Goal: Download file/media

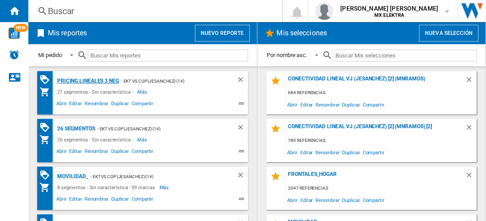
click at [87, 81] on div "Pricing lineales 3 neg" at bounding box center [87, 81] width 64 height 11
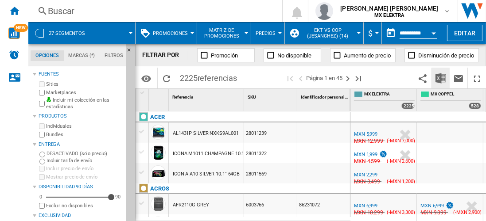
click at [441, 78] on img "Descargar en Excel" at bounding box center [440, 78] width 11 height 11
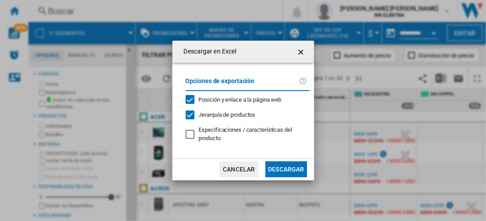
click at [286, 169] on button "Descargar" at bounding box center [285, 170] width 41 height 16
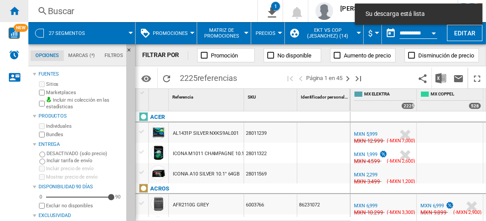
click at [14, 11] on ng-md-icon "Inicio" at bounding box center [14, 10] width 11 height 11
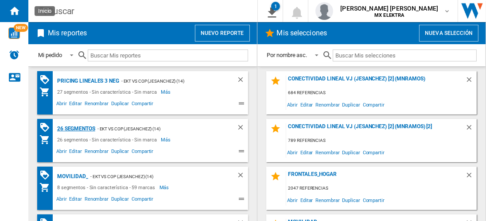
click at [76, 128] on div "26 segmentos" at bounding box center [75, 129] width 40 height 11
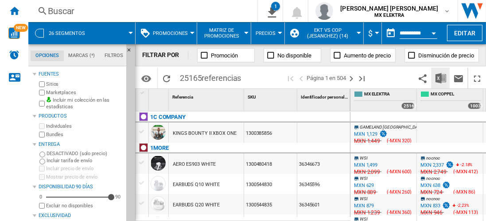
click at [441, 78] on img "Descargar en Excel" at bounding box center [440, 78] width 11 height 11
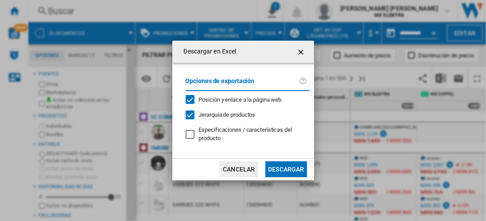
click at [286, 169] on button "Descargar" at bounding box center [285, 170] width 41 height 16
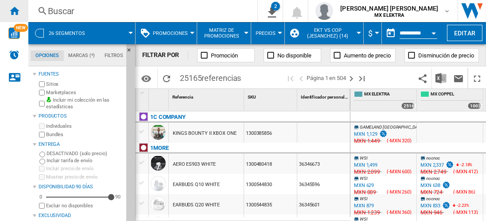
click at [14, 11] on ng-md-icon "Inicio" at bounding box center [14, 10] width 11 height 11
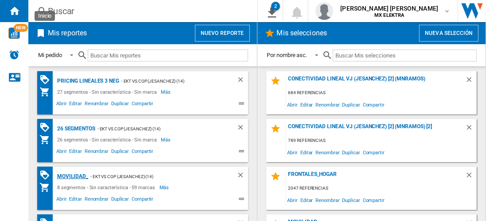
click at [71, 176] on div "MOVILIDAD_" at bounding box center [71, 176] width 33 height 11
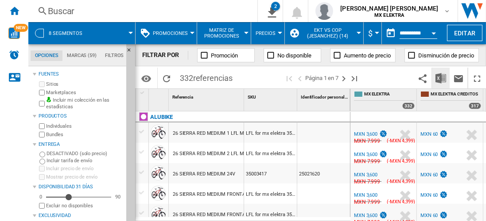
click at [441, 78] on img "Descargar en Excel" at bounding box center [440, 78] width 11 height 11
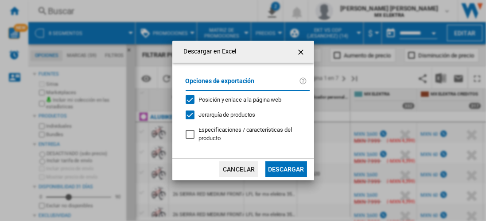
click at [286, 169] on button "Descargar" at bounding box center [285, 170] width 41 height 16
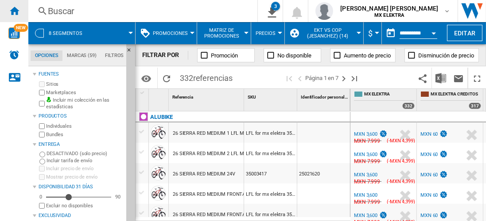
click at [14, 11] on ng-md-icon "Inicio" at bounding box center [14, 10] width 11 height 11
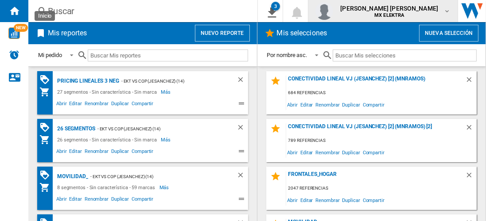
click at [397, 11] on span "[PERSON_NAME] [PERSON_NAME]" at bounding box center [389, 8] width 98 height 9
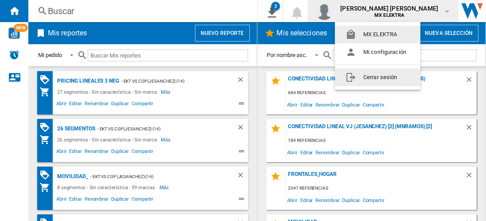
click at [379, 77] on button "Cerrar sesión" at bounding box center [377, 78] width 85 height 18
